Goal: Task Accomplishment & Management: Complete application form

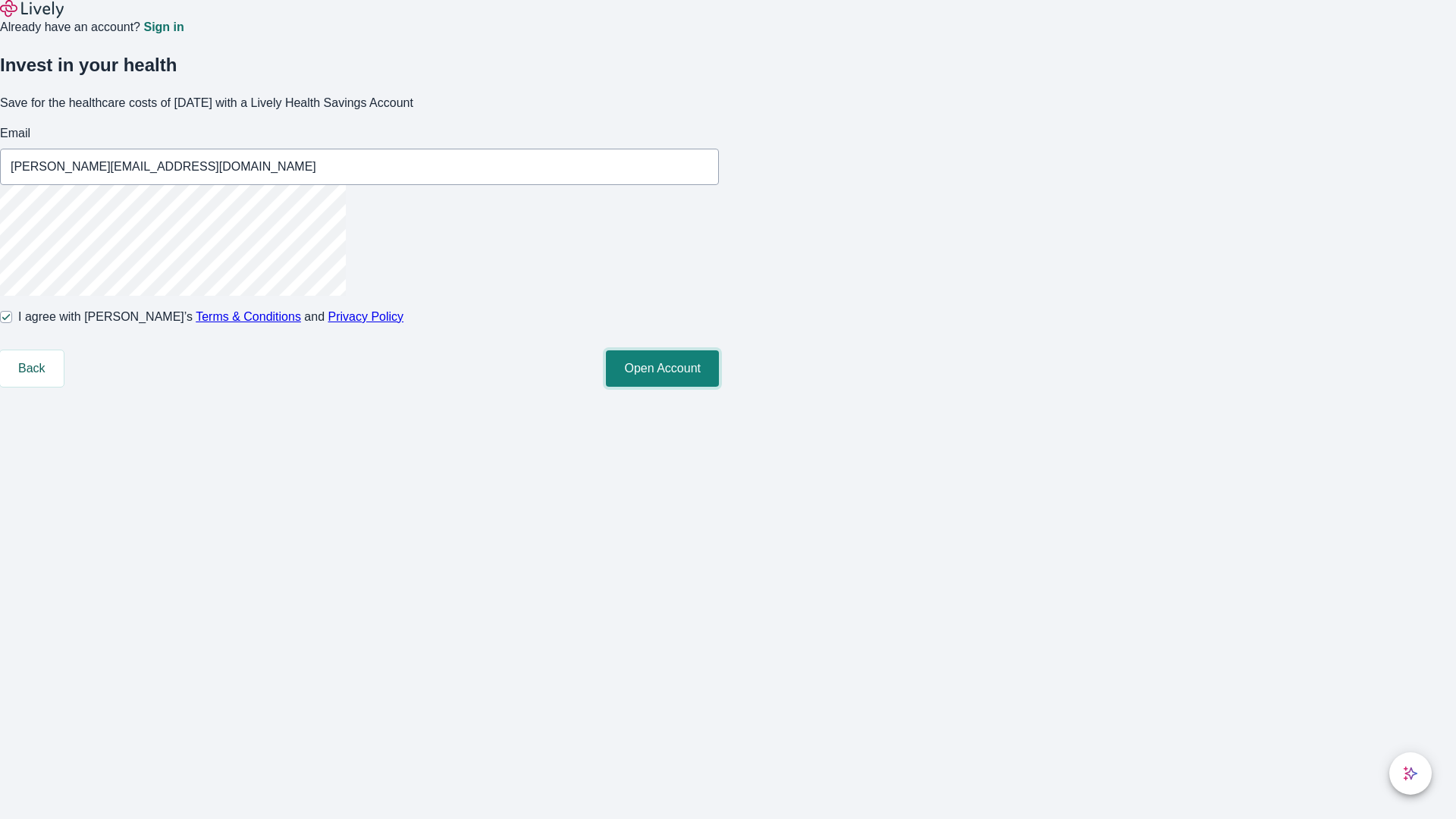
click at [719, 387] on button "Open Account" at bounding box center [662, 368] width 113 height 36
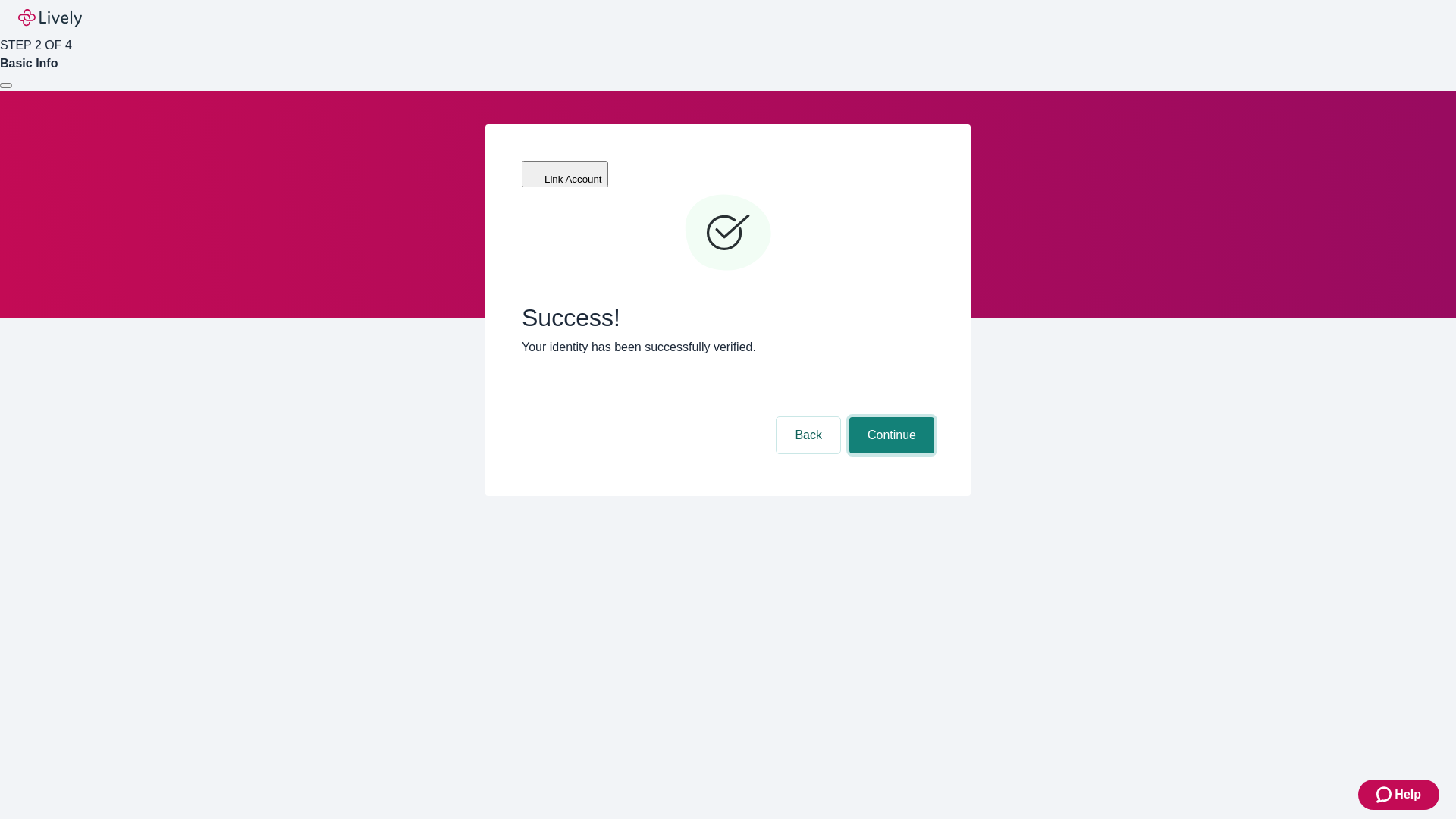
click at [889, 417] on button "Continue" at bounding box center [891, 435] width 85 height 36
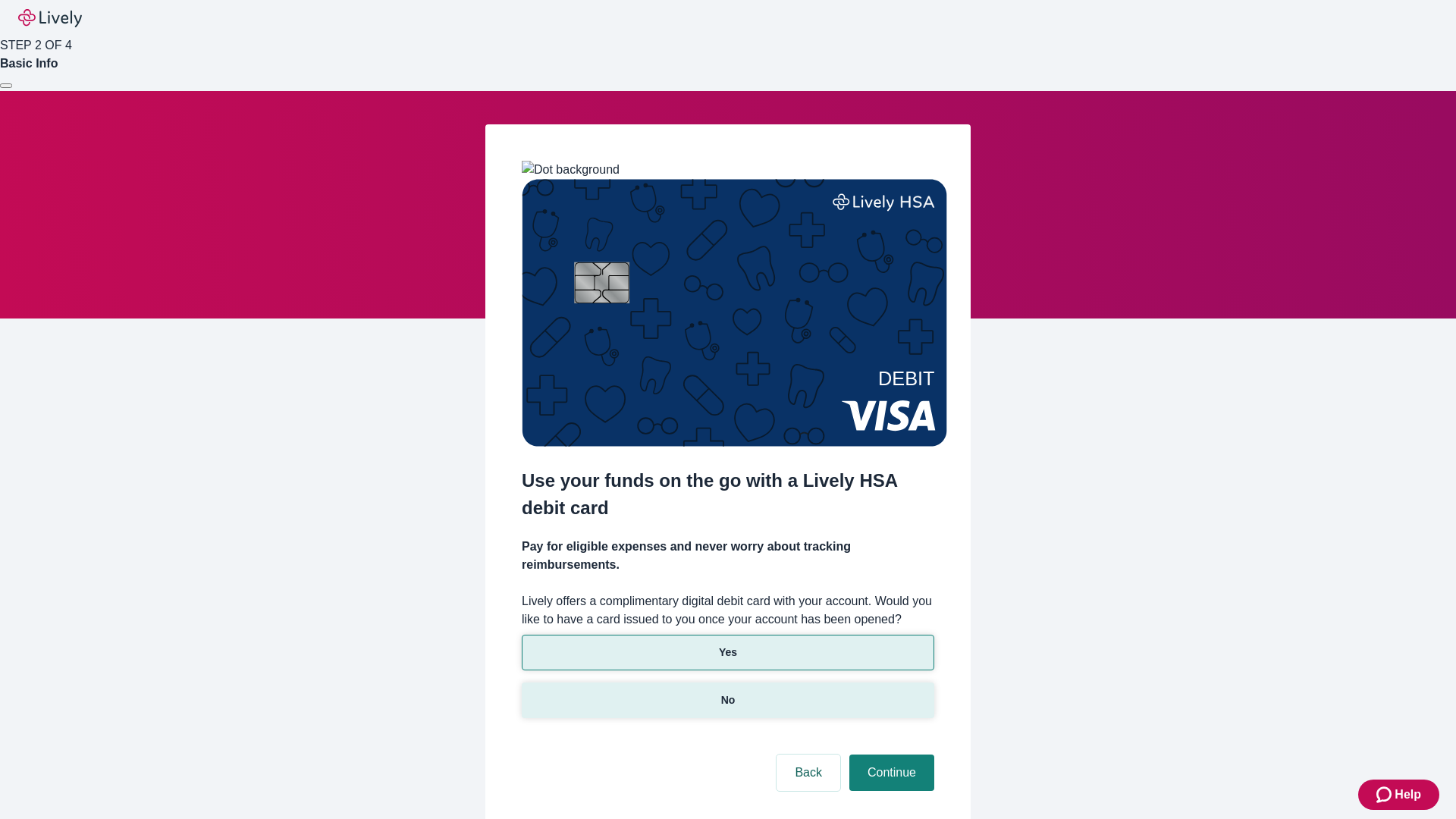
click at [727, 693] on p "No" at bounding box center [728, 700] width 14 height 16
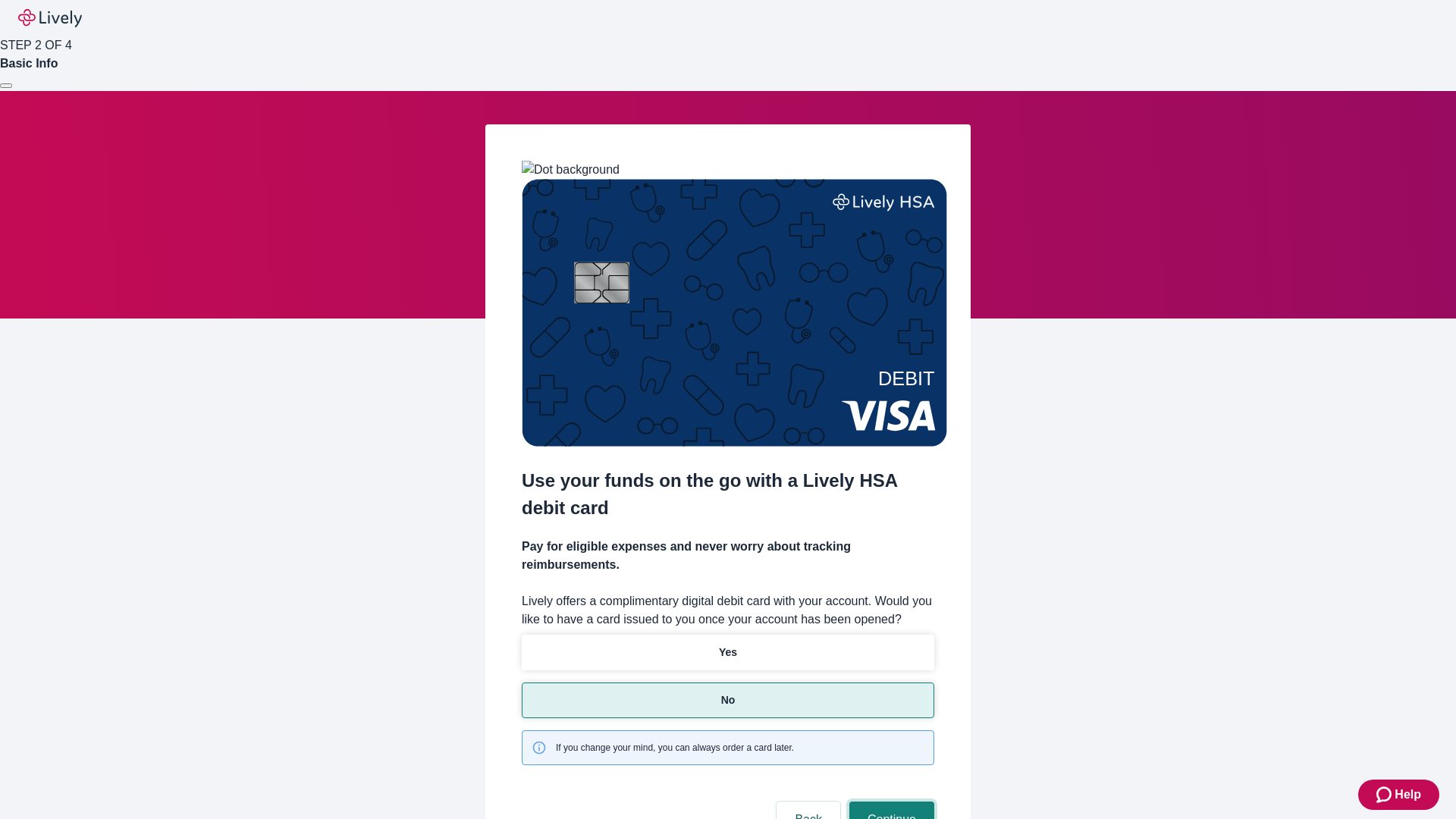
click at [889, 801] on button "Continue" at bounding box center [891, 819] width 85 height 36
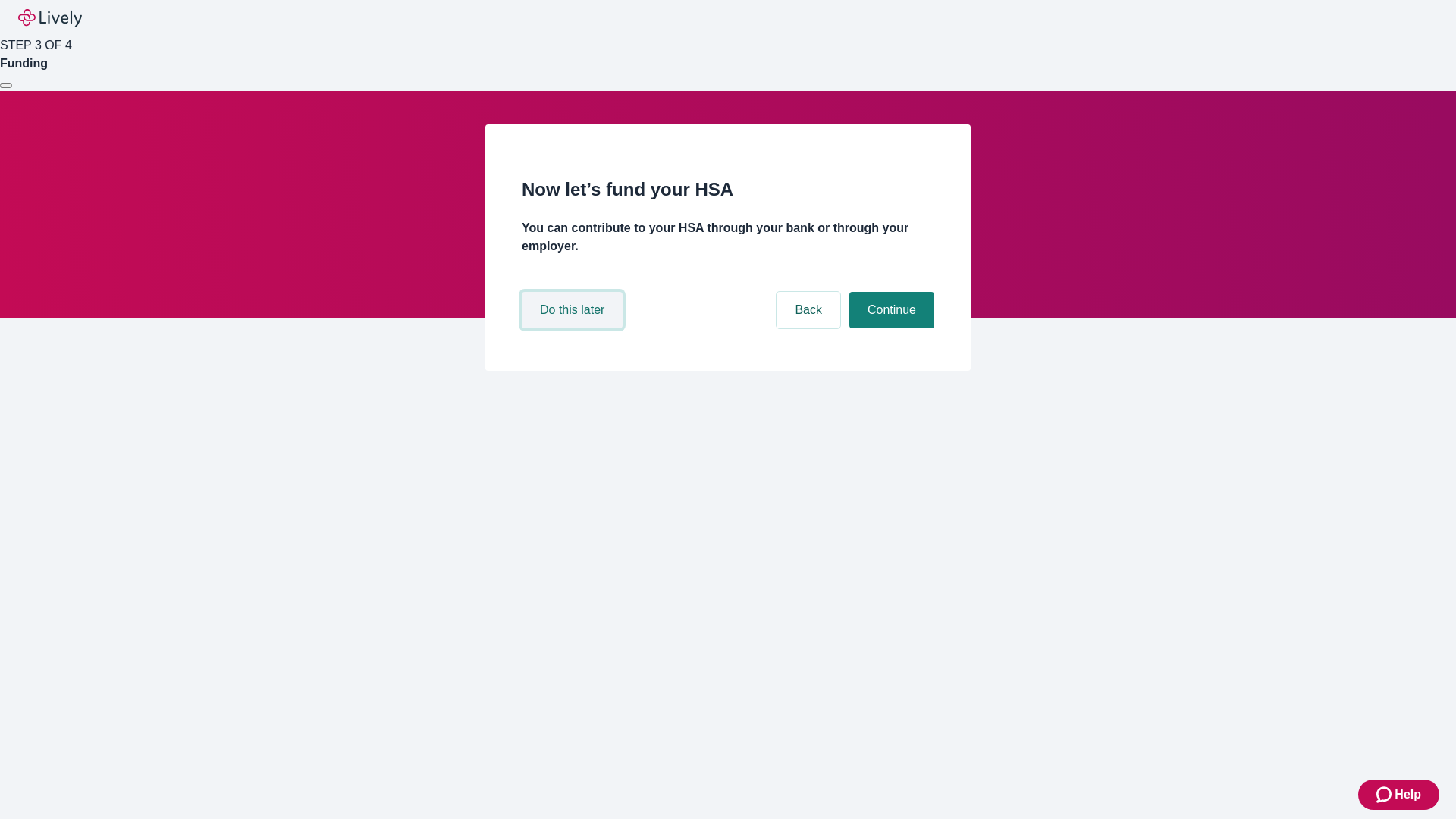
click at [574, 329] on button "Do this later" at bounding box center [572, 309] width 101 height 36
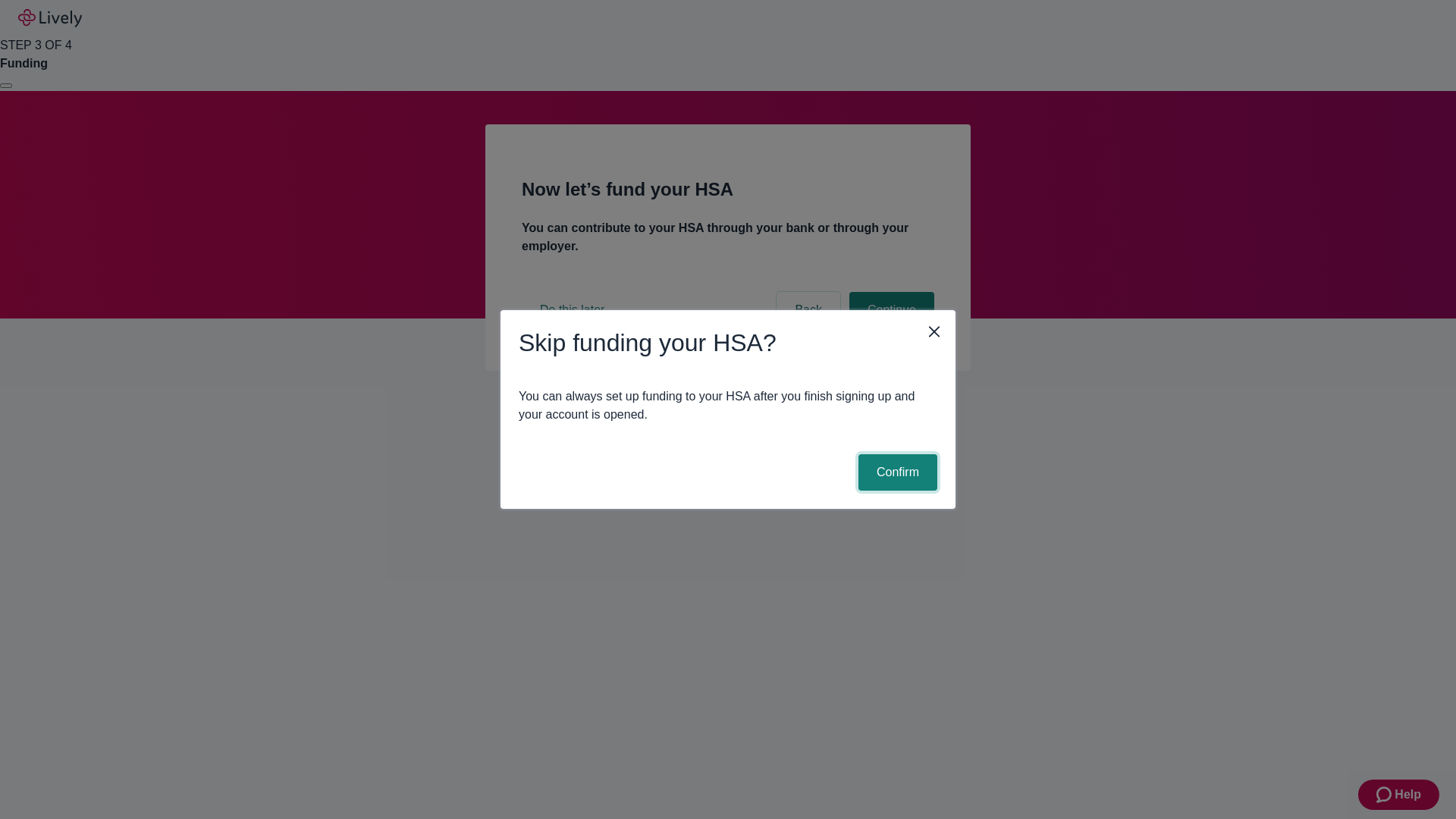
click at [895, 473] on button "Confirm" at bounding box center [898, 472] width 79 height 36
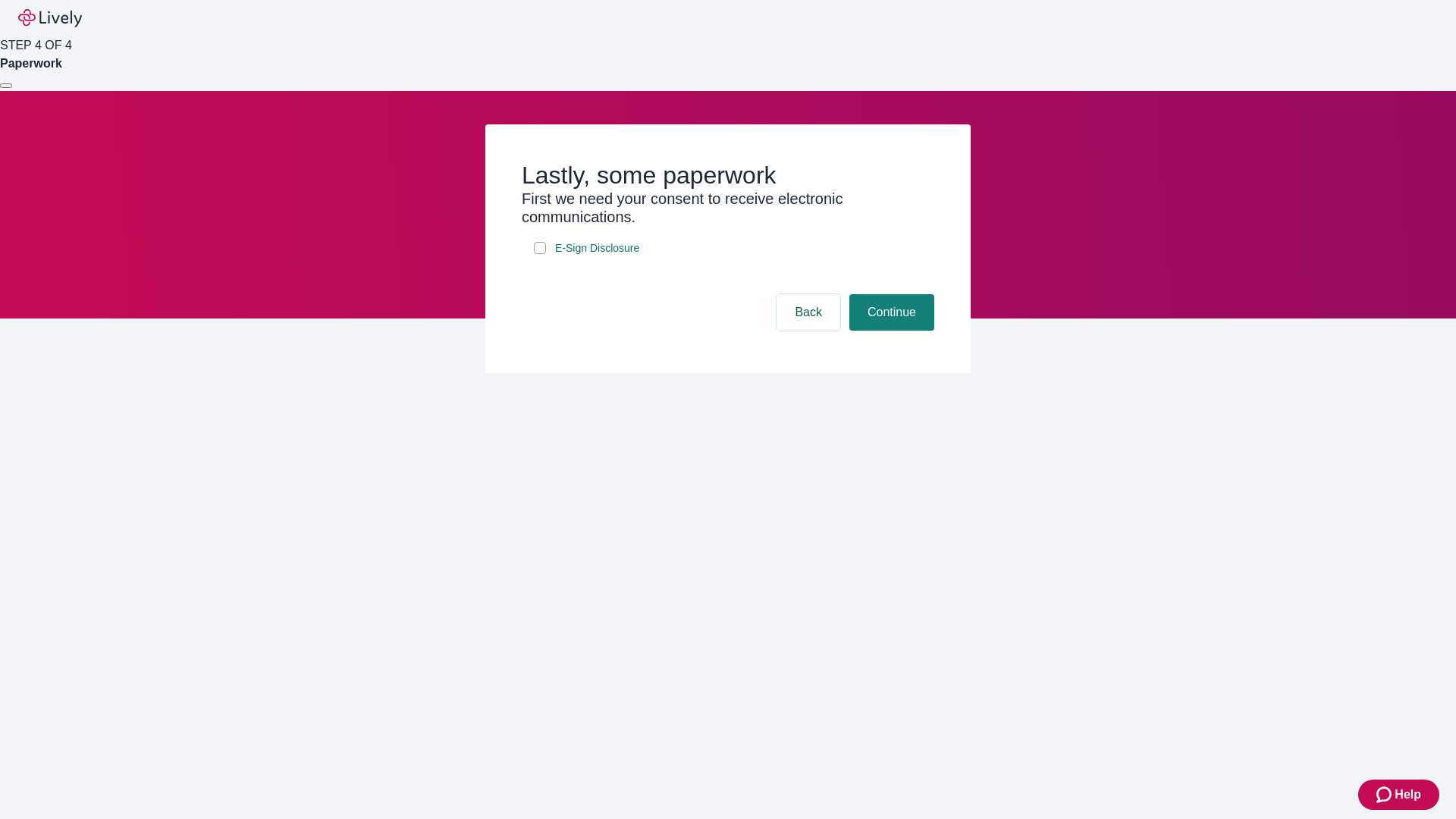
click at [540, 254] on input "E-Sign Disclosure" at bounding box center [540, 248] width 12 height 12
checkbox input "true"
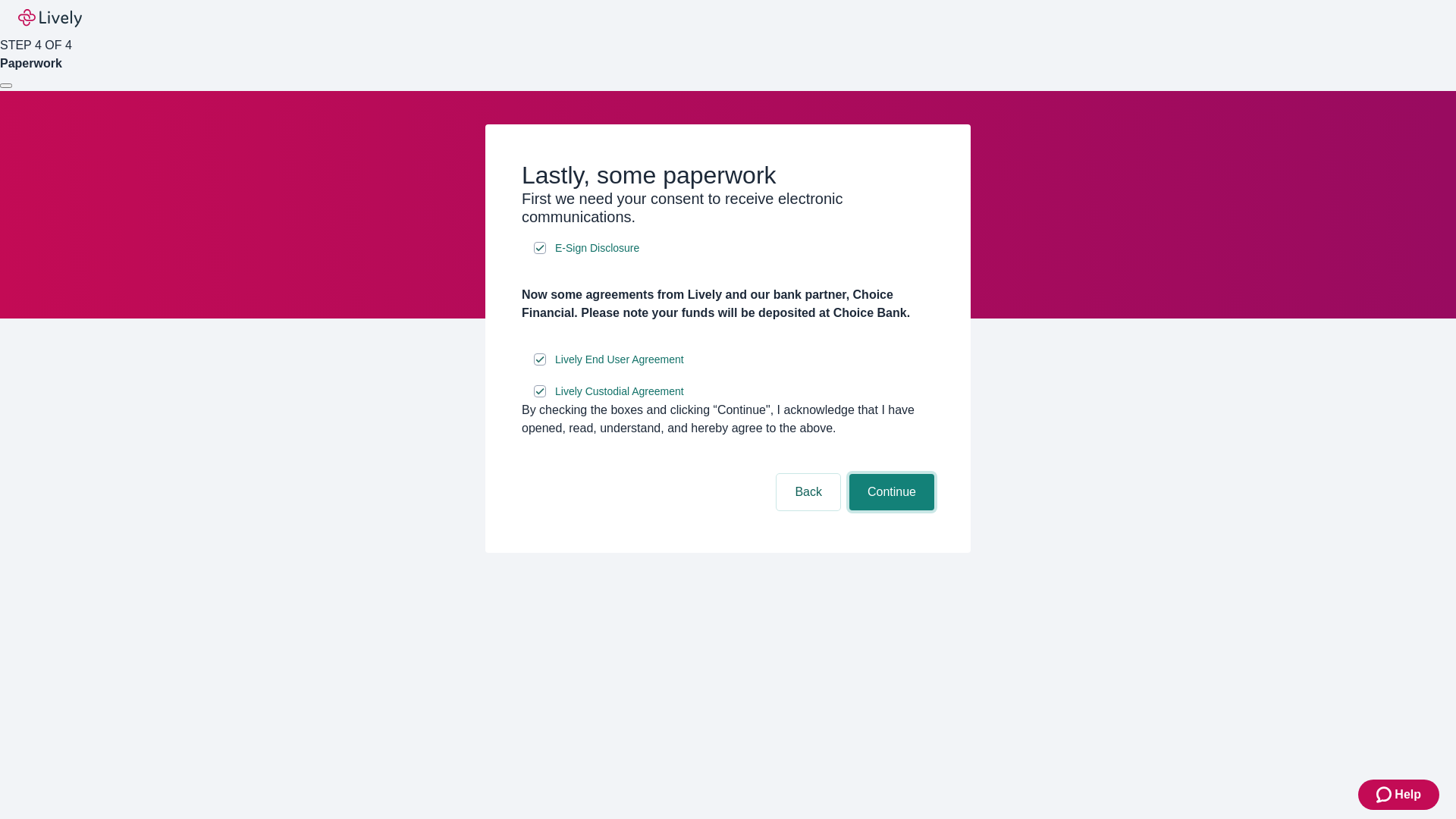
click at [889, 510] on button "Continue" at bounding box center [891, 492] width 85 height 36
